Goal: Task Accomplishment & Management: Manage account settings

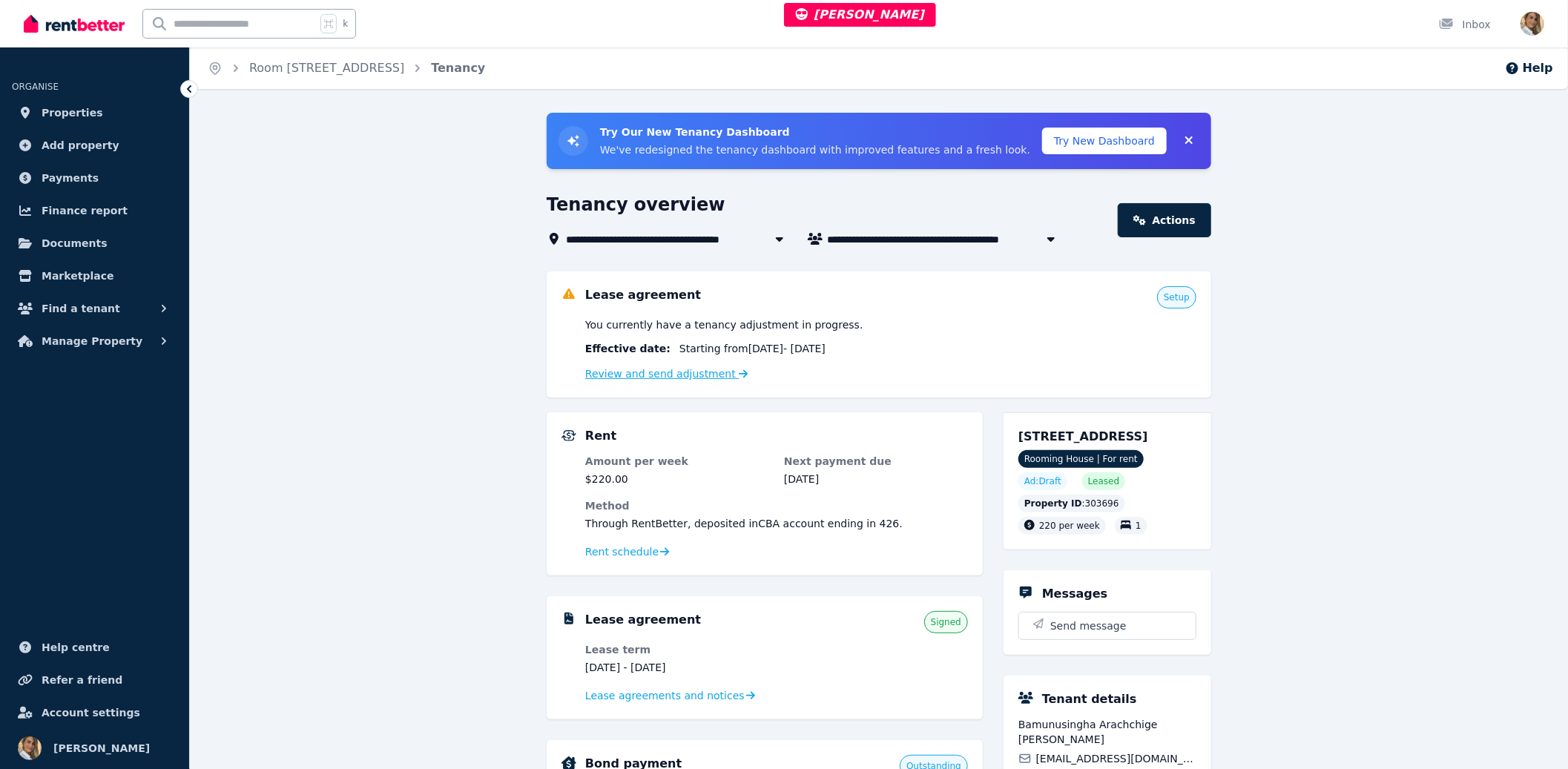
click at [701, 375] on link "Review and send adjustment" at bounding box center [667, 374] width 163 height 12
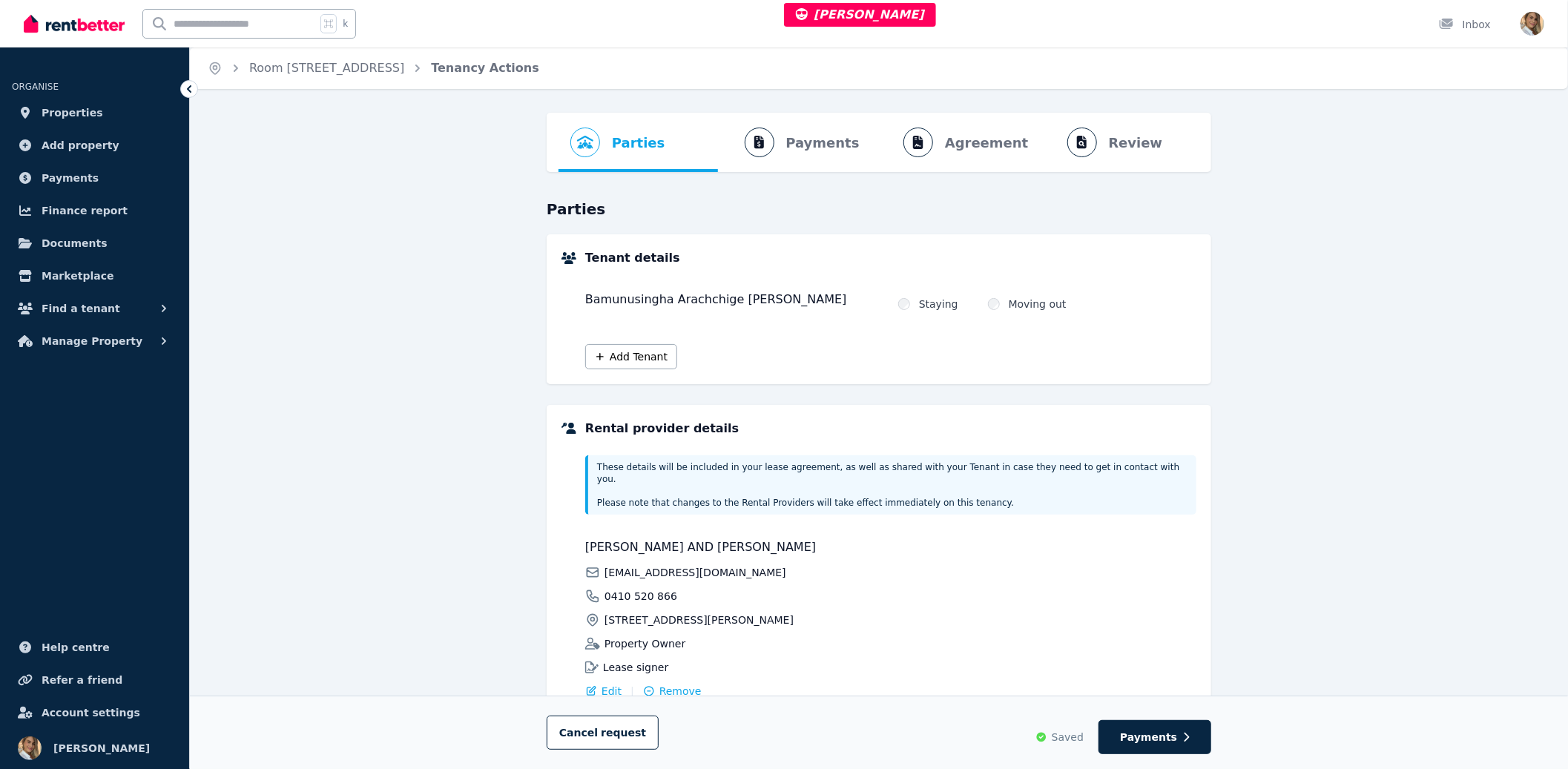
drag, startPoint x: 1379, startPoint y: 381, endPoint x: 1288, endPoint y: 408, distance: 94.9
click at [1373, 381] on div "Parties Rental provider and tenant details Payments Bond and rental payments Ag…" at bounding box center [878, 484] width 1378 height 744
click at [1172, 724] on button "Payments" at bounding box center [1155, 738] width 112 height 34
select select "**********"
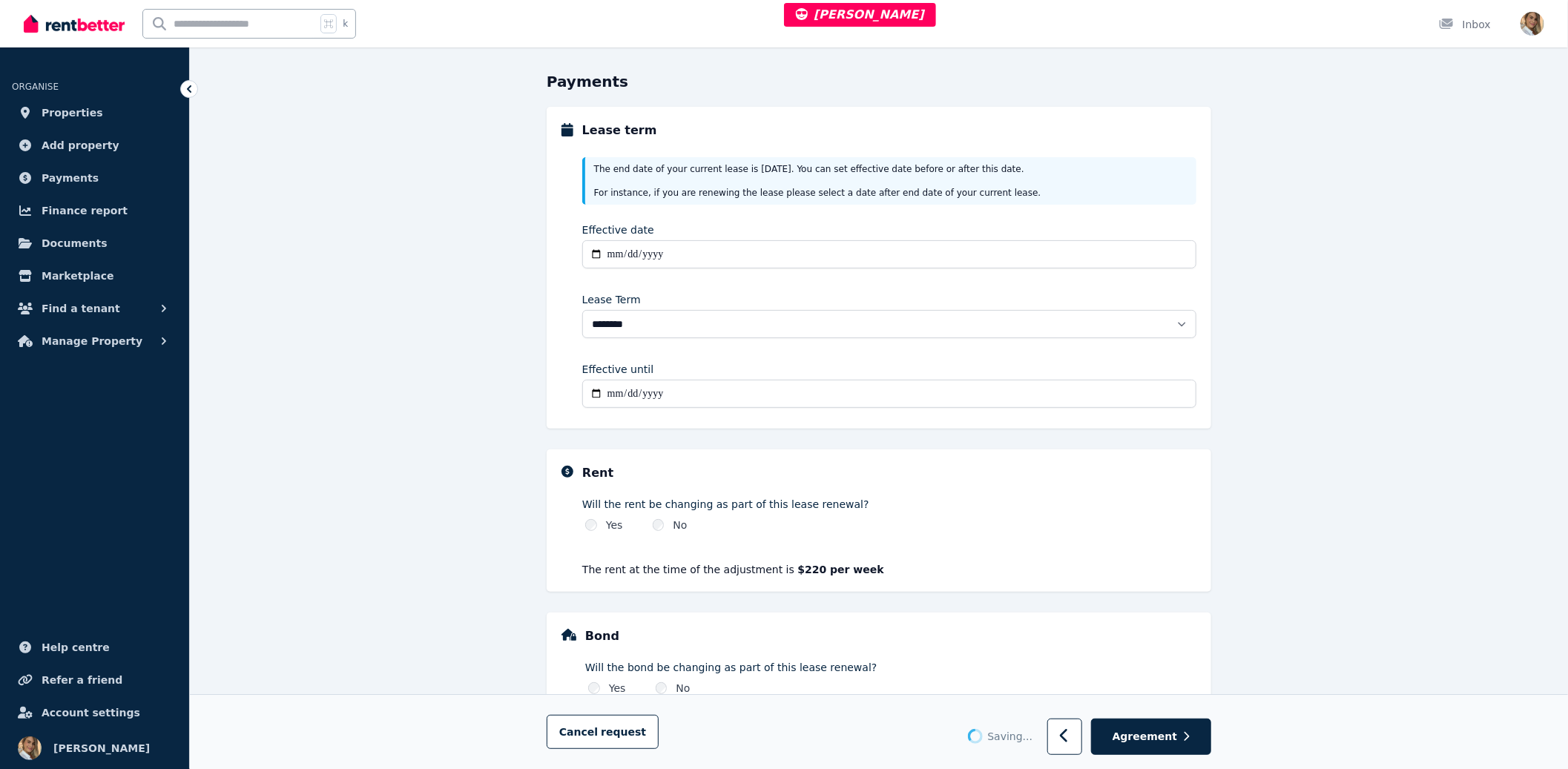
scroll to position [216, 0]
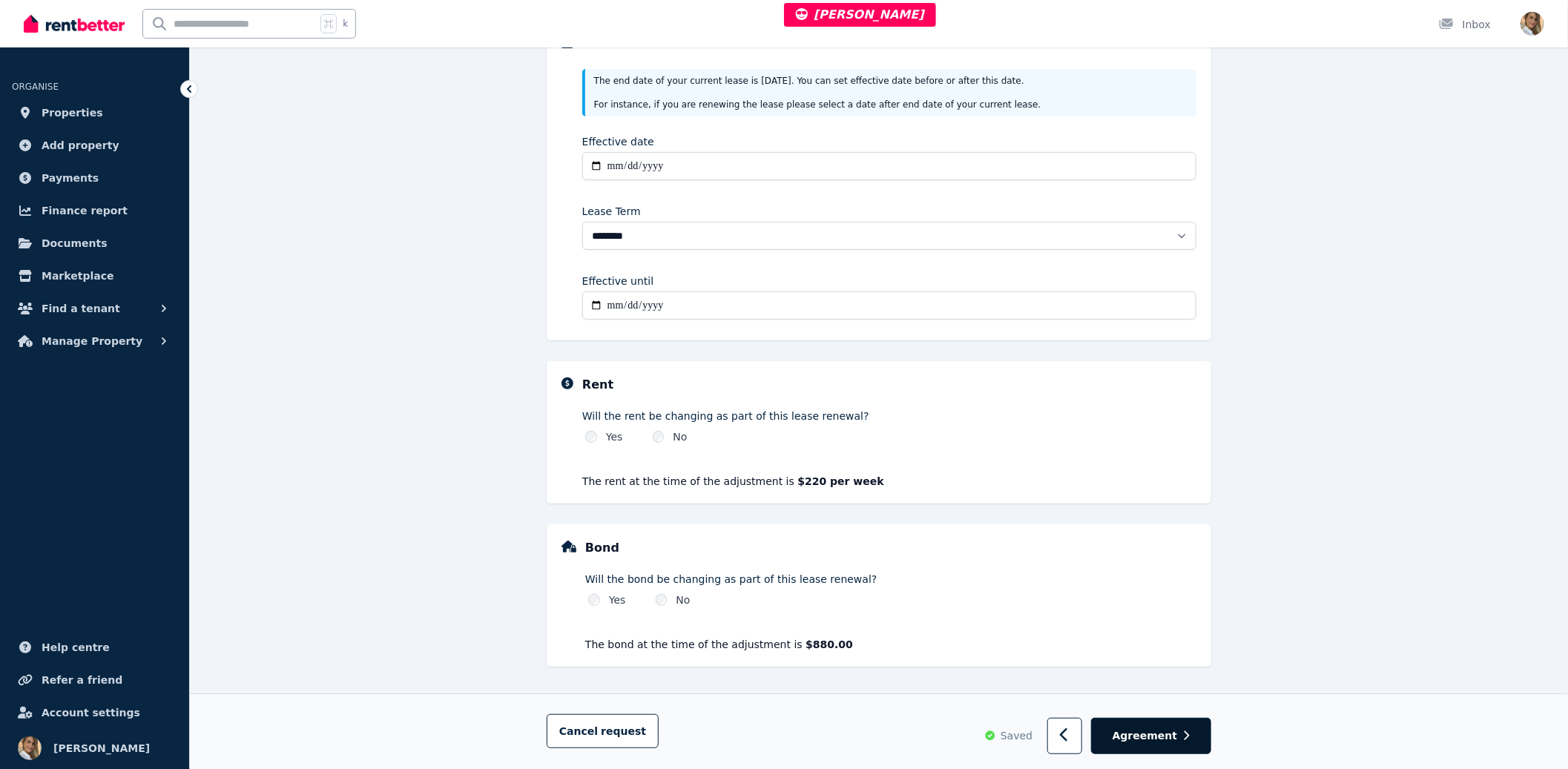
click at [1175, 741] on span "Agreement" at bounding box center [1145, 736] width 65 height 15
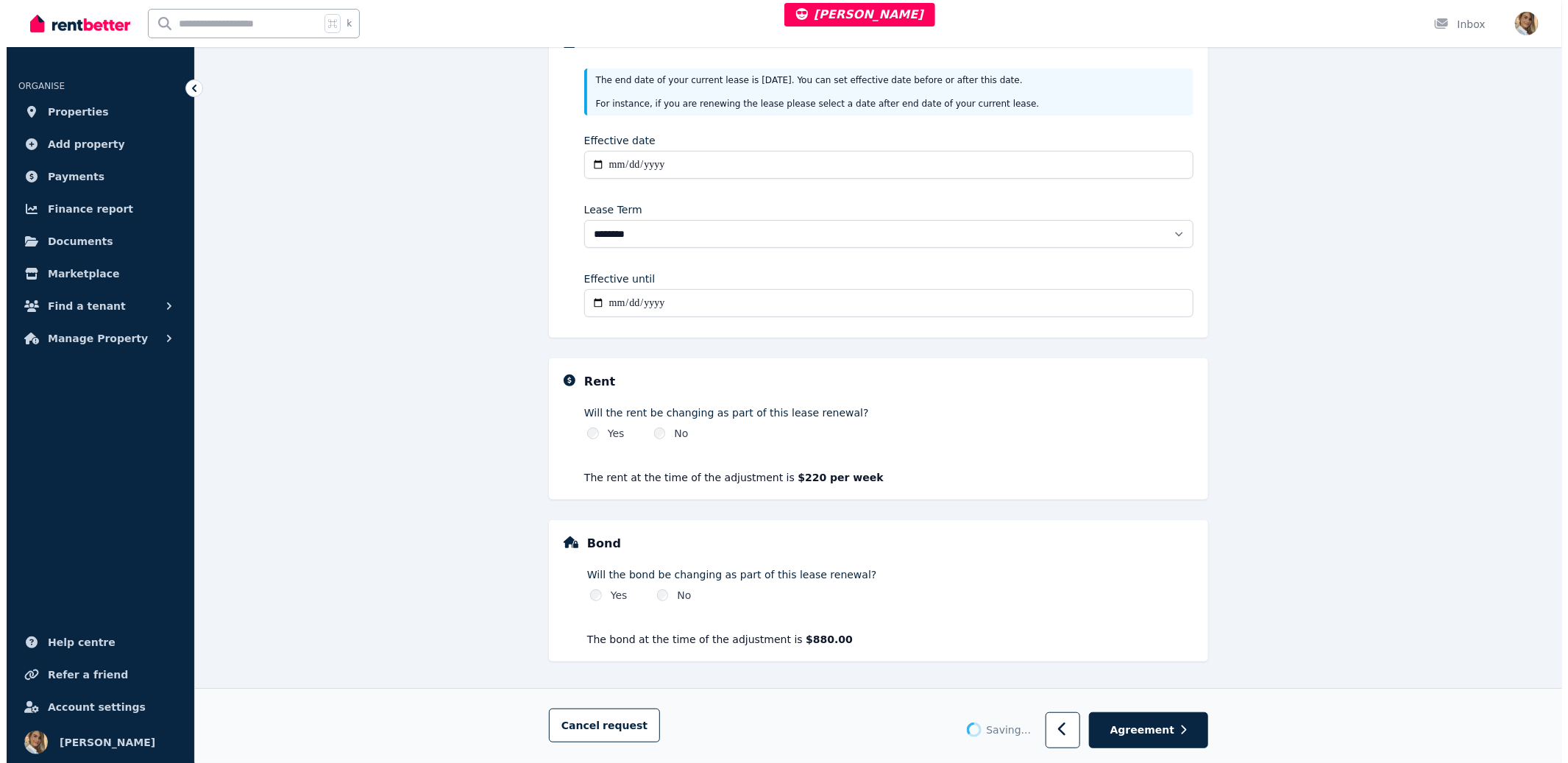
scroll to position [0, 0]
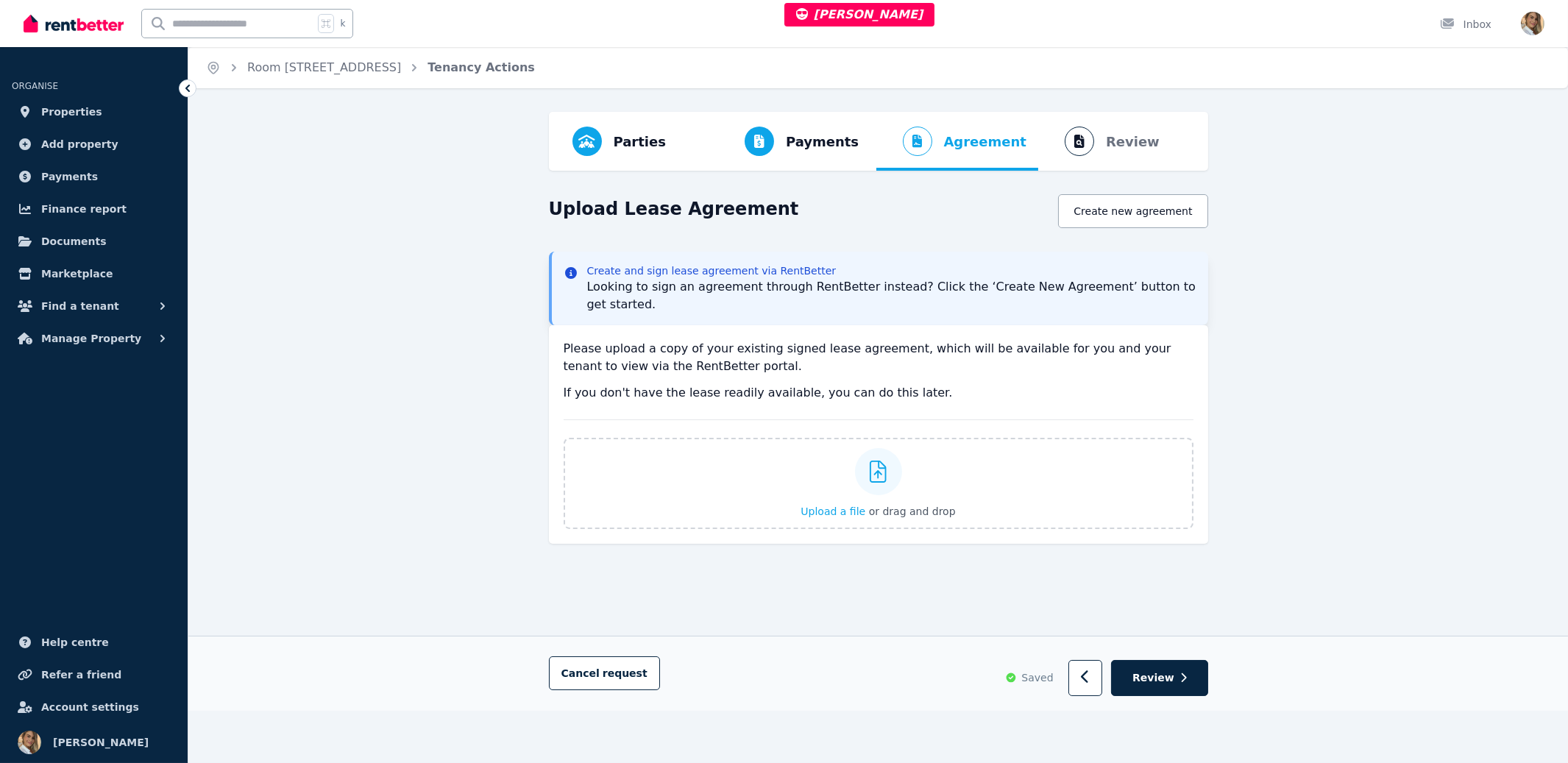
click at [1309, 541] on div "Parties Rental provider and tenant details Payments Bond and rental payments Ag…" at bounding box center [878, 411] width 1380 height 599
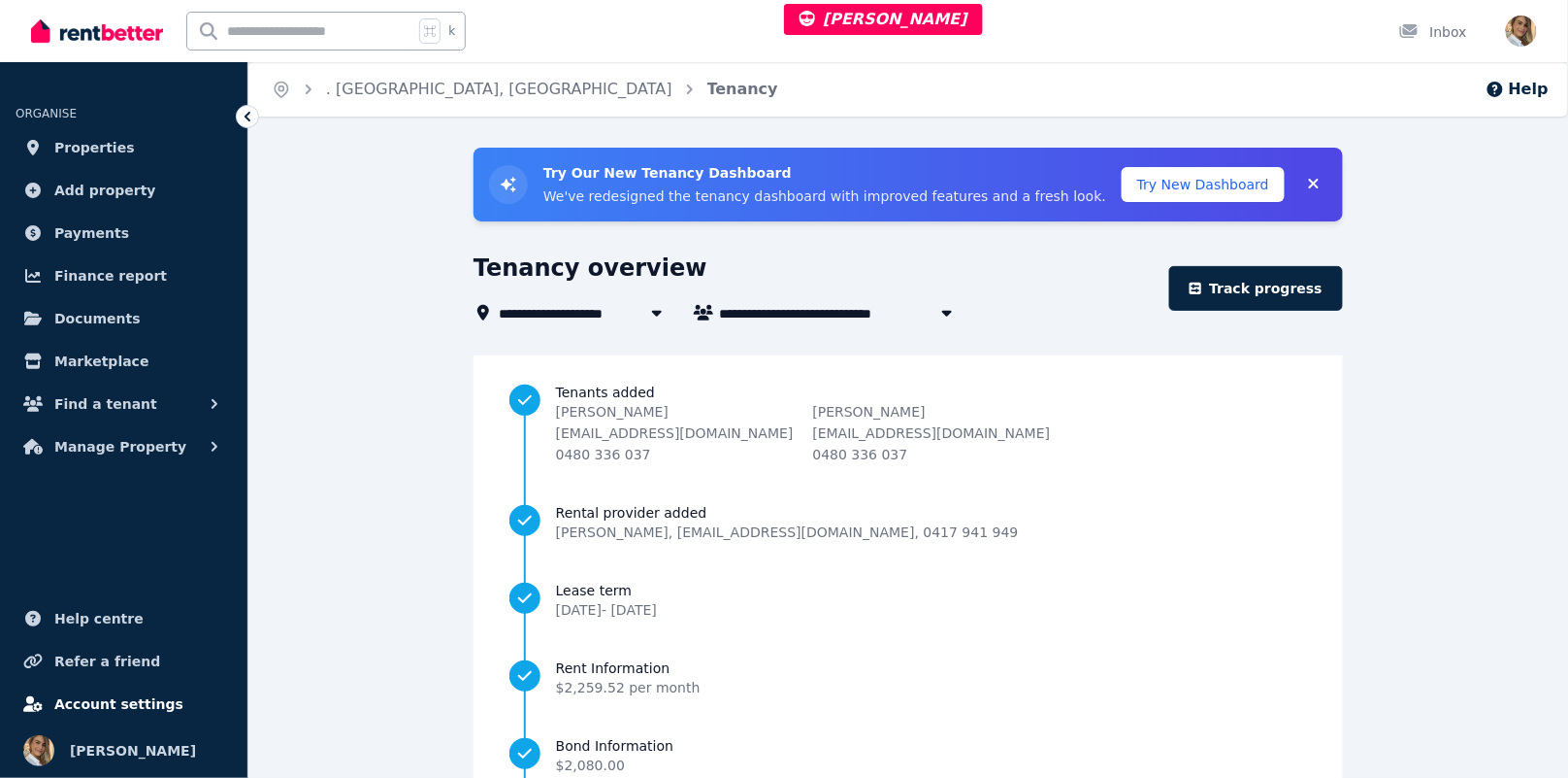
click at [106, 711] on span "Account settings" at bounding box center [119, 704] width 129 height 24
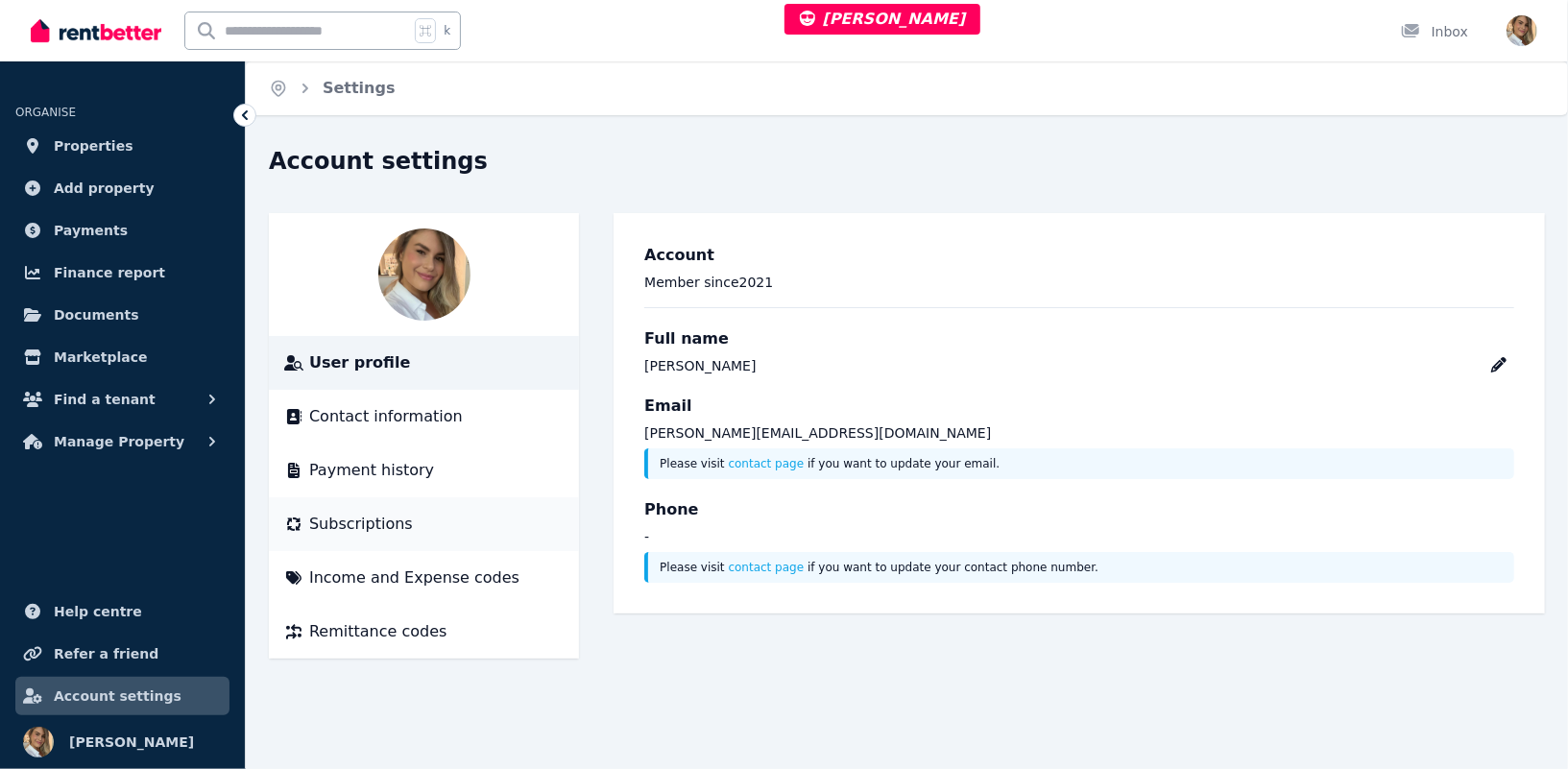
click at [378, 529] on span "Subscriptions" at bounding box center [361, 525] width 104 height 23
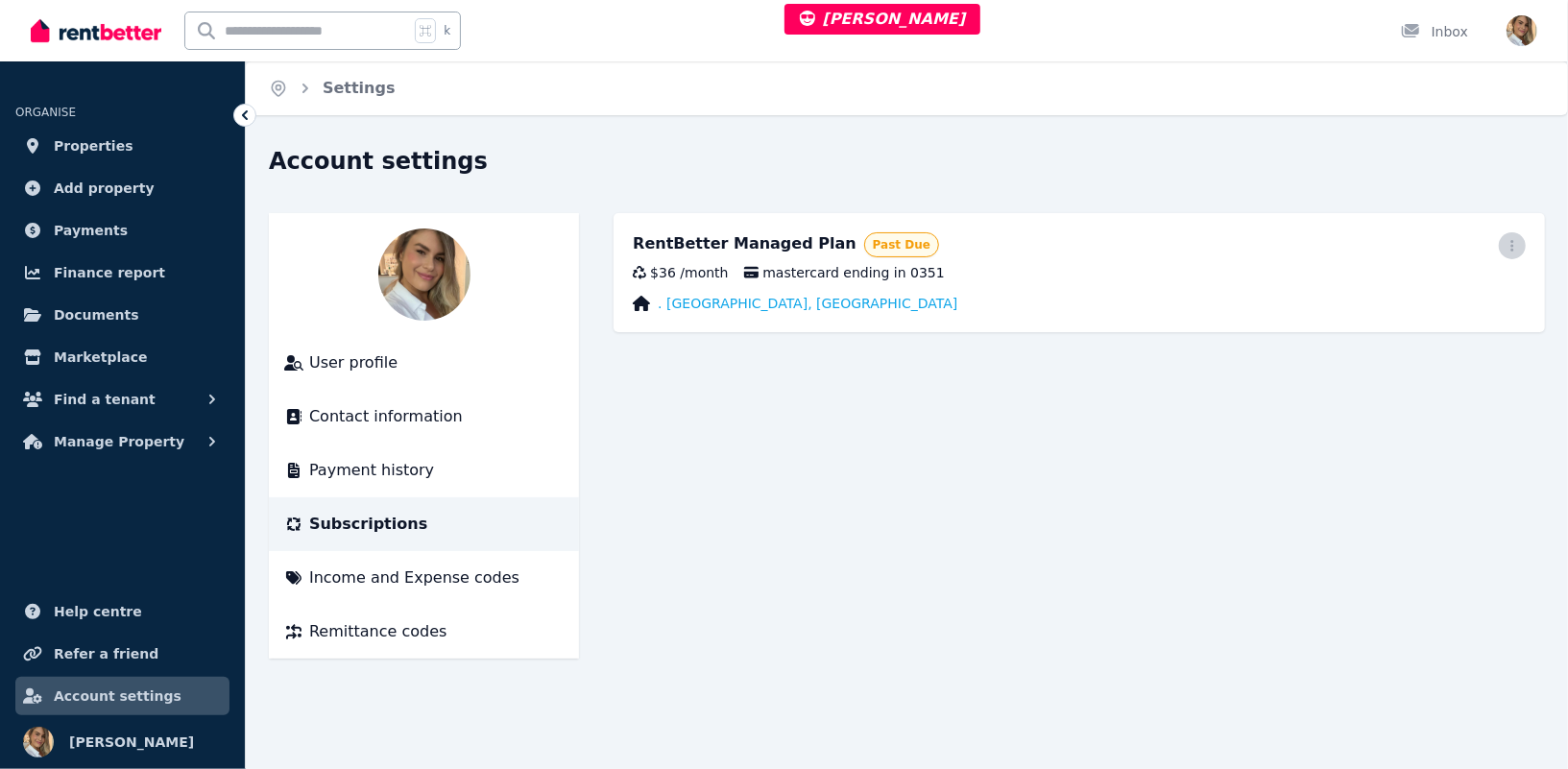
click at [1518, 239] on span "button" at bounding box center [1513, 246] width 27 height 27
